Goal: Task Accomplishment & Management: Manage account settings

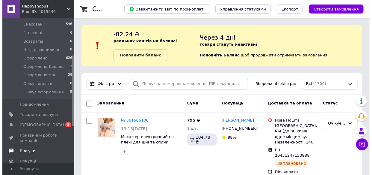
scroll to position [81, 0]
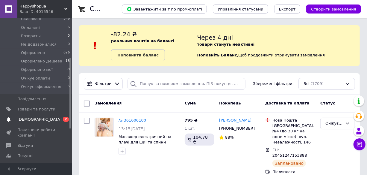
click at [38, 117] on span "[DEMOGRAPHIC_DATA]" at bounding box center [39, 119] width 44 height 5
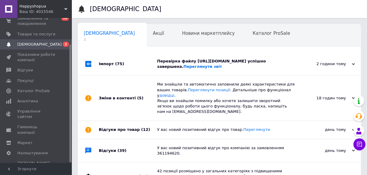
scroll to position [0, 3]
click at [131, 65] on div "Імпорт (75)" at bounding box center [128, 63] width 58 height 23
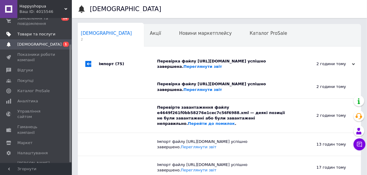
click at [46, 30] on link "Товари та послуги" at bounding box center [36, 34] width 73 height 10
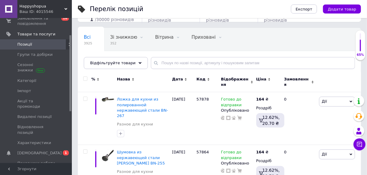
scroll to position [54, 0]
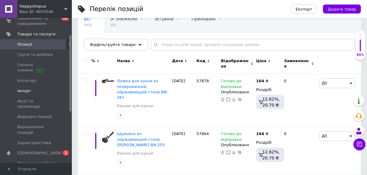
click at [20, 90] on span "Імпорт" at bounding box center [24, 90] width 14 height 5
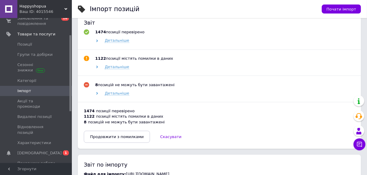
scroll to position [354, 0]
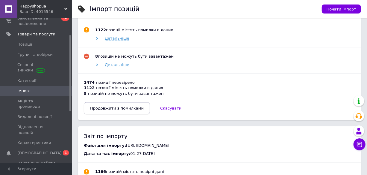
click at [126, 106] on span "Продовжити з помилками" at bounding box center [117, 108] width 54 height 4
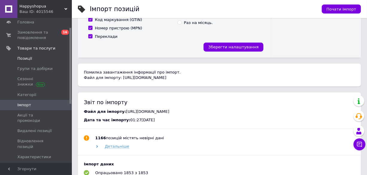
scroll to position [4, 0]
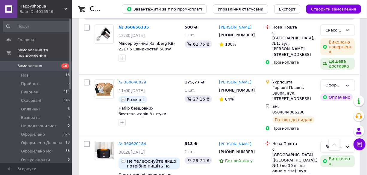
scroll to position [2341, 0]
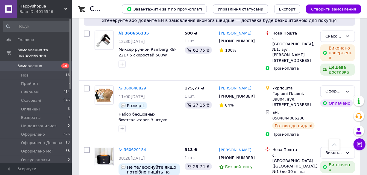
scroll to position [2341, 0]
